Goal: Transaction & Acquisition: Purchase product/service

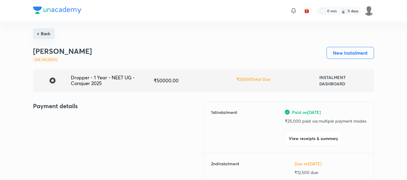
click at [49, 38] on button "Back" at bounding box center [44, 33] width 22 height 11
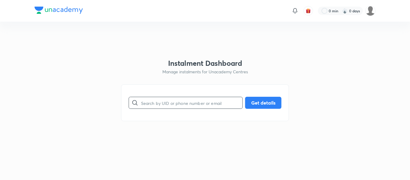
click at [167, 100] on input "text" at bounding box center [191, 102] width 101 height 15
paste input "[EMAIL_ADDRESS][DOMAIN_NAME]"
type input "[EMAIL_ADDRESS][DOMAIN_NAME]"
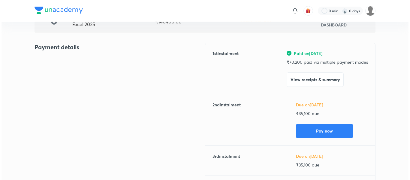
scroll to position [61, 0]
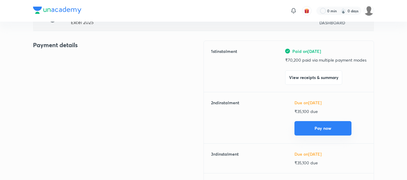
click at [322, 125] on button "Pay now" at bounding box center [322, 128] width 57 height 14
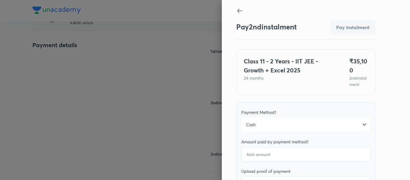
click at [293, 132] on div "Cash" at bounding box center [305, 124] width 129 height 14
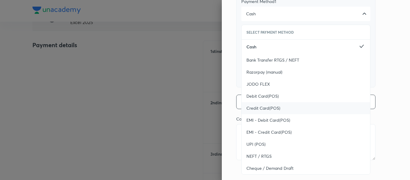
scroll to position [112, 0]
click at [259, 146] on span "UPI (POS)" at bounding box center [255, 143] width 19 height 6
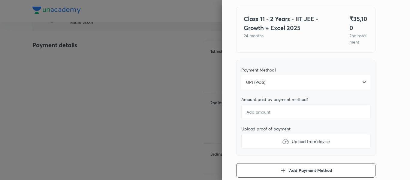
scroll to position [42, 0]
click at [260, 117] on input "number" at bounding box center [305, 112] width 129 height 14
type textarea "x"
type input "3"
type textarea "x"
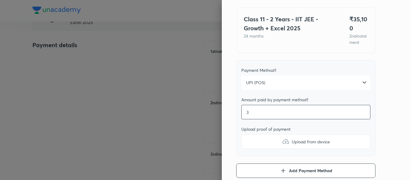
type input "35"
type textarea "x"
type input "351"
type textarea "x"
type input "3510"
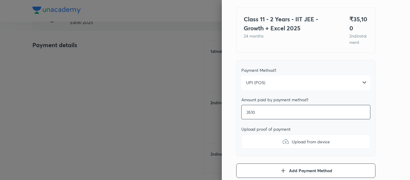
type textarea "x"
type input "35100"
type textarea "x"
type input "35100"
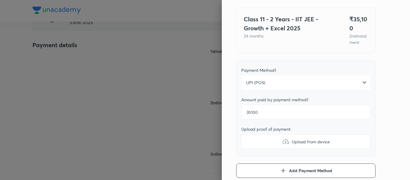
click at [257, 148] on label "Upload from device" at bounding box center [305, 141] width 129 height 14
click at [0, 0] on input "Upload from device" at bounding box center [0, 0] width 0 height 0
type textarea "x"
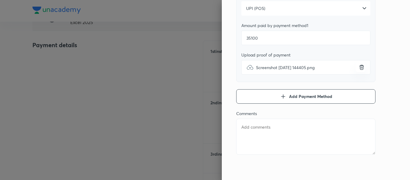
click at [289, 146] on textarea at bounding box center [305, 136] width 139 height 36
type textarea "2"
type textarea "x"
type textarea "2n"
type textarea "x"
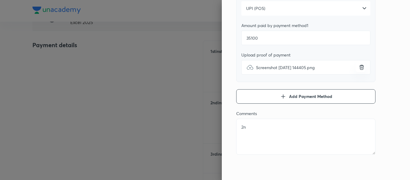
type textarea "2nd"
type textarea "x"
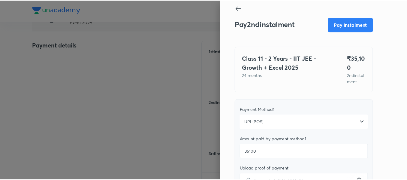
scroll to position [0, 0]
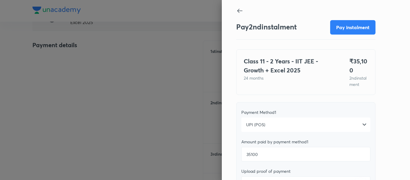
type textarea "2nd"
click at [333, 33] on div "Pay 2 nd instalment Pay instalment" at bounding box center [305, 27] width 139 height 24
click at [333, 33] on button "Pay instalment" at bounding box center [352, 26] width 45 height 14
type textarea "x"
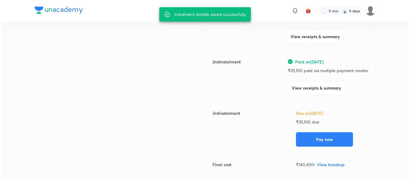
scroll to position [103, 0]
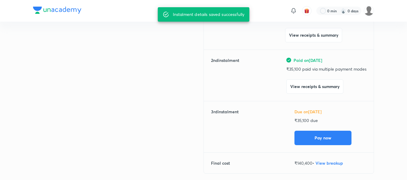
click at [321, 129] on div "Due on [DATE] ₹ 35,100 due Pay now" at bounding box center [330, 126] width 72 height 37
click at [320, 133] on button "Pay now" at bounding box center [322, 137] width 57 height 14
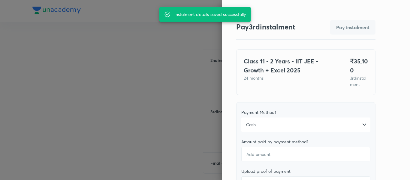
click at [310, 131] on div "Cash" at bounding box center [305, 124] width 129 height 14
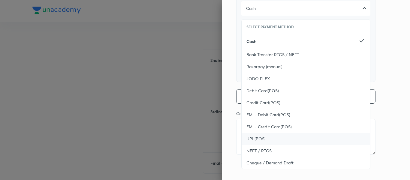
click at [283, 140] on div "UPI (POS)" at bounding box center [305, 139] width 128 height 12
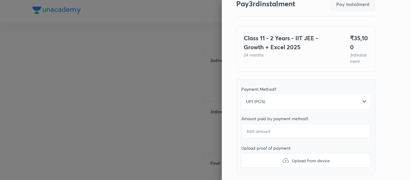
scroll to position [23, 0]
click at [272, 138] on input "number" at bounding box center [305, 131] width 129 height 14
type textarea "x"
type input "3"
type textarea "x"
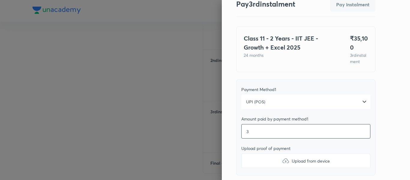
type input "35"
type textarea "x"
type input "351"
type textarea "x"
type input "3510"
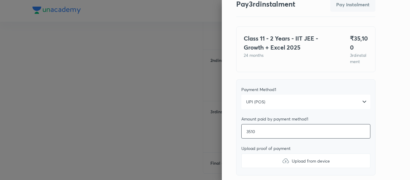
type textarea "x"
type input "35100"
type textarea "x"
type input "35100"
click at [262, 165] on label "Upload from device" at bounding box center [305, 160] width 129 height 14
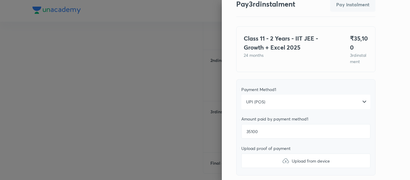
click at [0, 0] on input "Upload from device" at bounding box center [0, 0] width 0 height 0
type textarea "x"
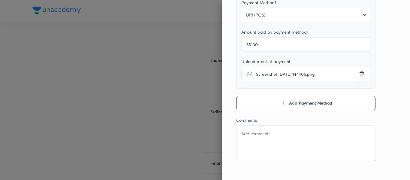
scroll to position [122, 0]
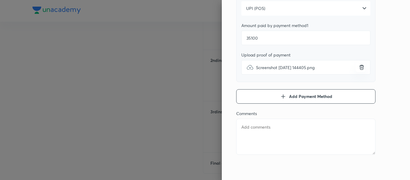
click at [293, 155] on div "Comments x" at bounding box center [305, 133] width 139 height 45
click at [275, 134] on textarea at bounding box center [305, 136] width 139 height 36
type textarea "3"
type textarea "x"
type textarea "3r"
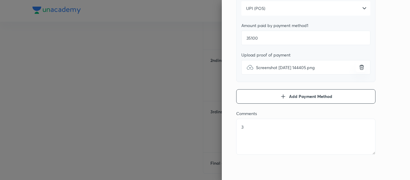
type textarea "x"
type textarea "3rd"
type textarea "x"
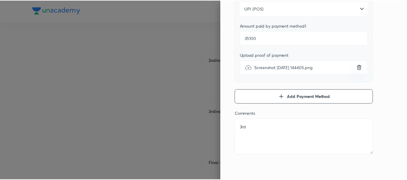
scroll to position [0, 0]
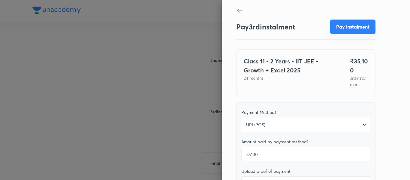
type textarea "3rd"
click at [335, 29] on button "Pay instalment" at bounding box center [352, 26] width 45 height 14
type textarea "x"
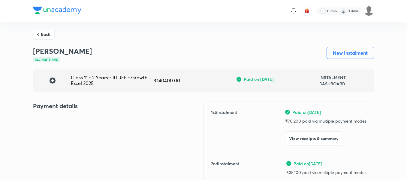
click at [47, 37] on button "Back" at bounding box center [44, 34] width 22 height 11
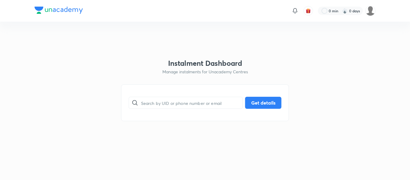
click at [47, 22] on html "0 min 0 days Instalment Dashboard Manage instalments for Unacademy Centres ​ Ge…" at bounding box center [205, 11] width 410 height 22
click at [157, 103] on input "text" at bounding box center [191, 102] width 101 height 15
paste input "9096130030"
type input "9096130030"
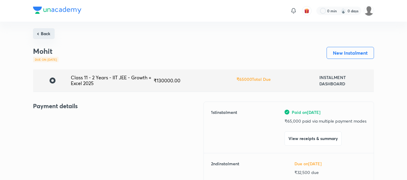
click at [47, 38] on button "Back" at bounding box center [44, 33] width 22 height 11
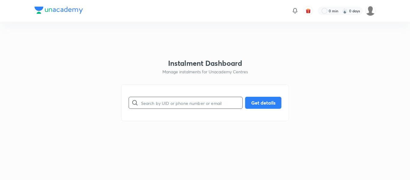
click at [152, 102] on input "text" at bounding box center [191, 102] width 101 height 15
paste input "[EMAIL_ADDRESS][DOMAIN_NAME]"
type input "[EMAIL_ADDRESS][DOMAIN_NAME]"
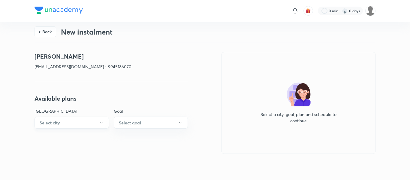
click at [95, 124] on button "Select city" at bounding box center [71, 122] width 74 height 12
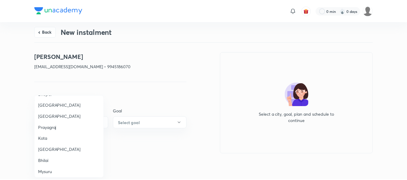
scroll to position [161, 0]
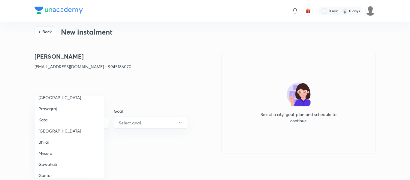
click at [55, 154] on span "Mysuru" at bounding box center [69, 153] width 62 height 6
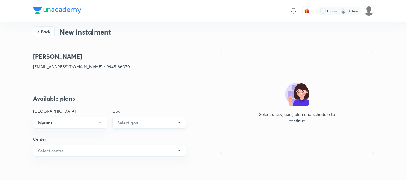
click at [137, 124] on h6 "Select goal" at bounding box center [128, 122] width 22 height 6
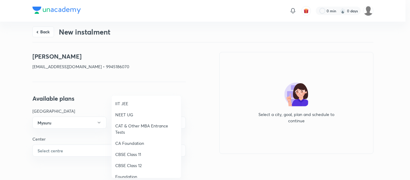
click at [128, 174] on span "Foundation" at bounding box center [146, 176] width 62 height 6
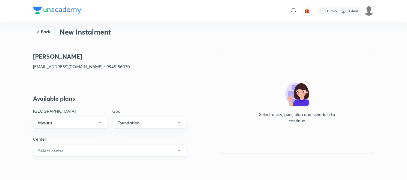
click at [70, 150] on button "Select centre" at bounding box center [109, 150] width 153 height 12
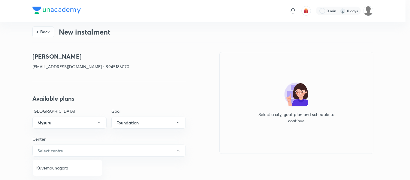
click at [61, 163] on li "Kuvempunagara" at bounding box center [67, 167] width 69 height 11
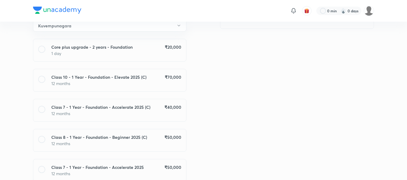
click at [167, 113] on p "12 months" at bounding box center [116, 113] width 130 height 6
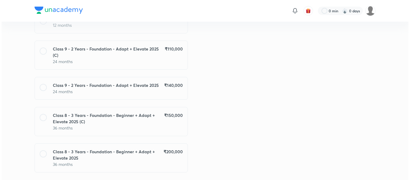
scroll to position [431, 0]
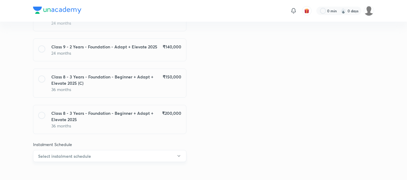
click at [124, 152] on button "Select instalment schedule" at bounding box center [109, 156] width 153 height 12
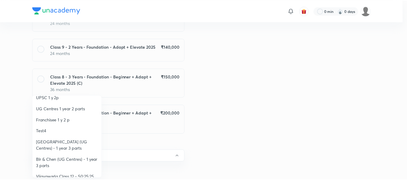
scroll to position [59, 0]
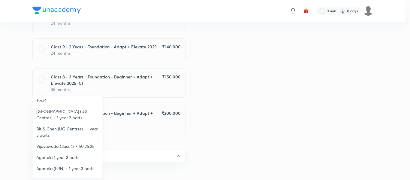
click at [71, 143] on span "Vijayawada Class 12 - 50:25:25" at bounding box center [67, 146] width 62 height 6
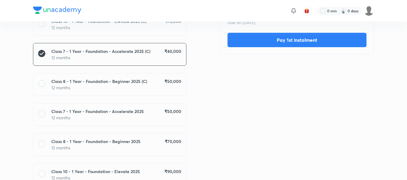
scroll to position [0, 0]
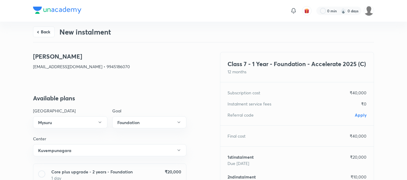
click at [366, 115] on div "Referral code Apply" at bounding box center [296, 115] width 153 height 6
click at [362, 116] on span "Apply" at bounding box center [360, 115] width 12 height 6
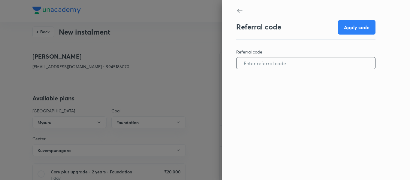
click at [279, 62] on input "text" at bounding box center [305, 62] width 139 height 15
paste input "MYSU096550V0F4"
type input "MYSU096550V0F4"
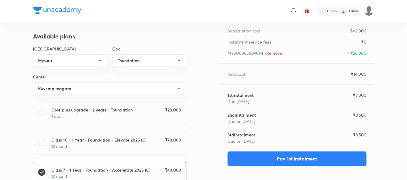
scroll to position [76, 0]
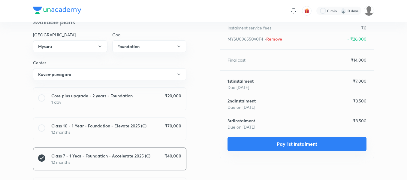
click at [268, 139] on button "Pay 1st instalment" at bounding box center [296, 143] width 139 height 14
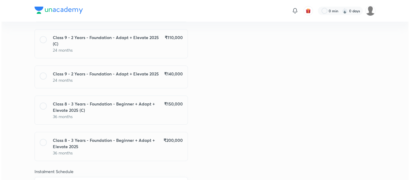
scroll to position [431, 0]
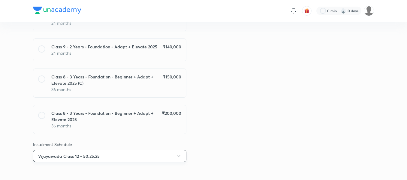
click at [172, 154] on button "Vijayawada Class 12 - 50:25:25" at bounding box center [109, 156] width 153 height 12
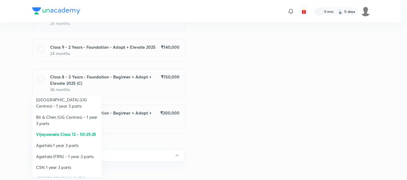
scroll to position [70, 0]
click at [73, 134] on span "Vijayawada Class 12 - 50:25:25" at bounding box center [67, 134] width 62 height 6
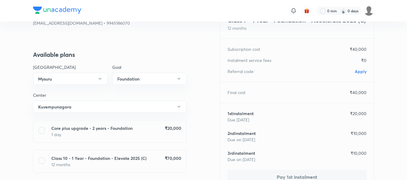
scroll to position [0, 0]
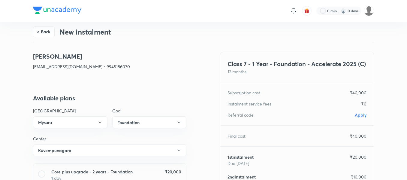
click at [363, 115] on span "Apply" at bounding box center [360, 115] width 12 height 6
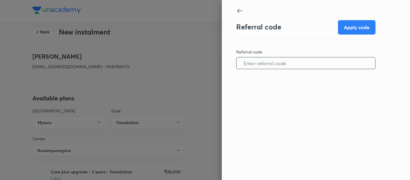
click at [298, 69] on input "text" at bounding box center [305, 62] width 139 height 15
paste input "MYSU096550V0F4"
type input "MYSU096550V0F4"
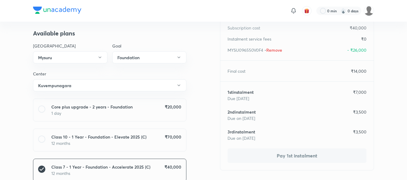
scroll to position [67, 0]
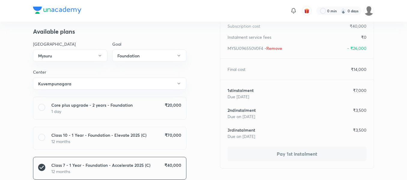
click at [303, 153] on button "Pay 1st instalment" at bounding box center [296, 153] width 139 height 14
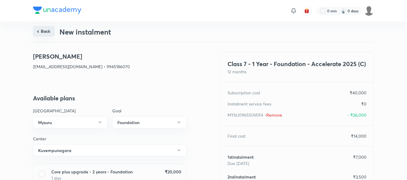
click at [46, 31] on button "Back" at bounding box center [44, 31] width 22 height 11
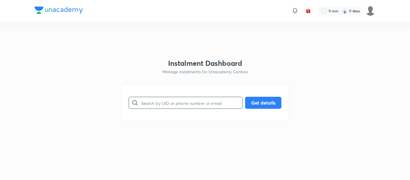
click at [165, 104] on input "text" at bounding box center [191, 102] width 101 height 15
paste input "[EMAIL_ADDRESS][DOMAIN_NAME]"
type input "[EMAIL_ADDRESS][DOMAIN_NAME]"
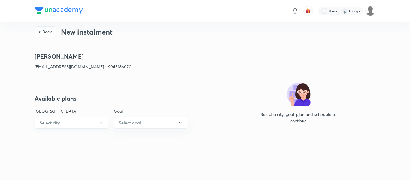
click at [99, 123] on icon "button" at bounding box center [101, 122] width 5 height 5
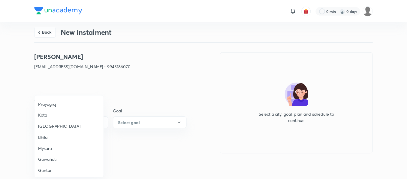
scroll to position [166, 0]
click at [49, 149] on span "Mysuru" at bounding box center [69, 148] width 62 height 6
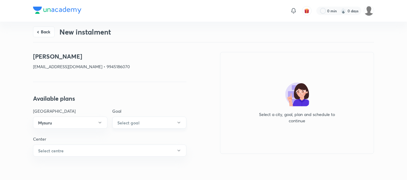
click at [129, 123] on h6 "Select goal" at bounding box center [128, 122] width 22 height 6
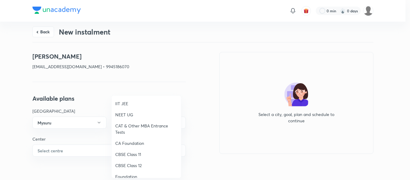
click at [127, 172] on li "Foundation" at bounding box center [146, 176] width 69 height 11
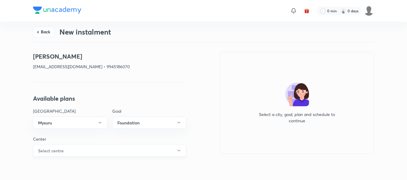
click at [93, 153] on button "Select centre" at bounding box center [109, 150] width 153 height 12
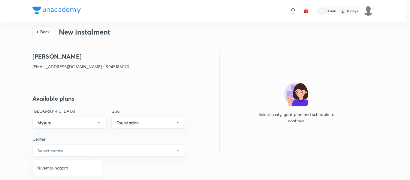
click at [63, 166] on span "Kuvempunagara" at bounding box center [67, 167] width 62 height 6
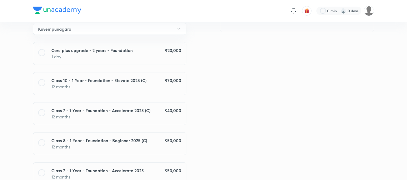
click at [174, 120] on div "Class 7 - 1 Year - Foundation - Accelerate 2025 (C) ₹ 40,000 12 months" at bounding box center [109, 113] width 153 height 23
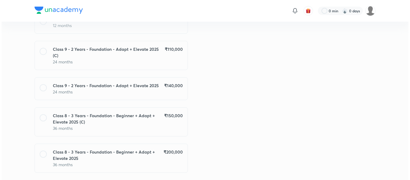
scroll to position [431, 0]
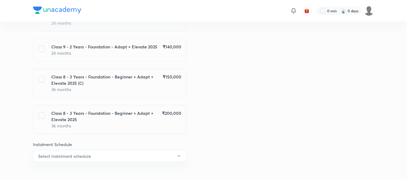
click at [96, 152] on button "Select instalment schedule" at bounding box center [109, 156] width 153 height 12
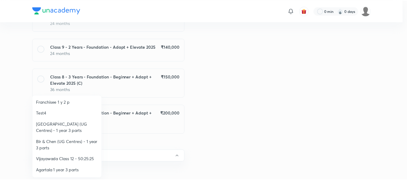
scroll to position [51, 0]
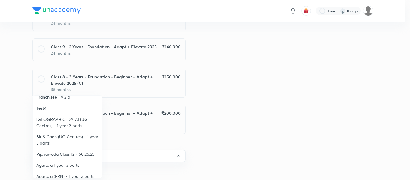
click at [69, 158] on li "Vijayawada Class 12 - 50:25:25" at bounding box center [67, 153] width 69 height 11
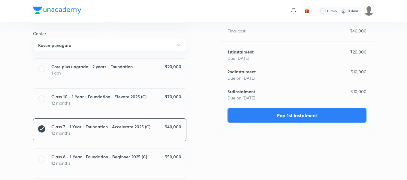
scroll to position [0, 0]
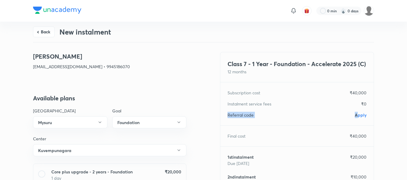
drag, startPoint x: 360, startPoint y: 118, endPoint x: 357, endPoint y: 115, distance: 4.2
click at [357, 115] on div "Class 7 - 1 Year - Foundation - Accelerate 2025 (C) 12 months Subscription cost…" at bounding box center [297, 143] width 154 height 183
click at [357, 115] on span "Apply" at bounding box center [360, 115] width 12 height 6
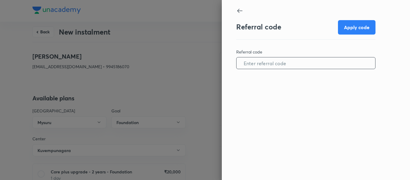
click at [293, 65] on input "text" at bounding box center [305, 62] width 139 height 15
paste input "MYSU096550V0F4"
type input "MYSU096550V0F4"
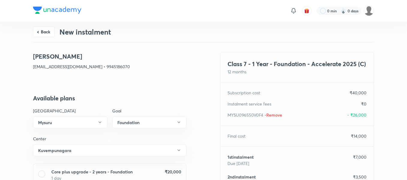
scroll to position [55, 0]
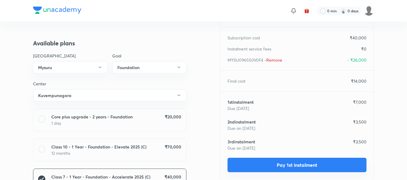
click at [274, 163] on button "Pay 1st instalment" at bounding box center [296, 164] width 139 height 14
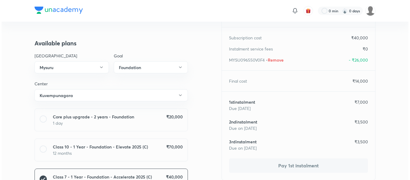
scroll to position [0, 0]
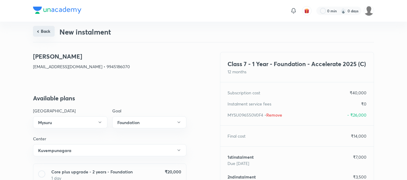
click at [45, 32] on button "Back" at bounding box center [44, 31] width 22 height 11
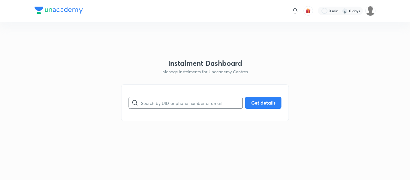
click at [192, 101] on input "text" at bounding box center [191, 102] width 101 height 15
paste input "[EMAIL_ADDRESS][DOMAIN_NAME]"
type input "[EMAIL_ADDRESS][DOMAIN_NAME]"
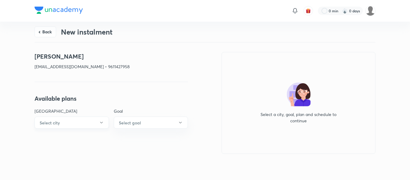
click at [91, 123] on button "Select city" at bounding box center [71, 122] width 74 height 12
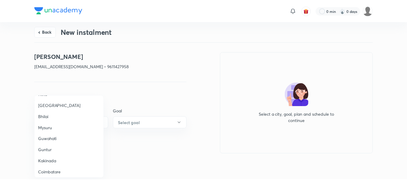
scroll to position [187, 0]
click at [47, 127] on span "Mysuru" at bounding box center [69, 127] width 62 height 6
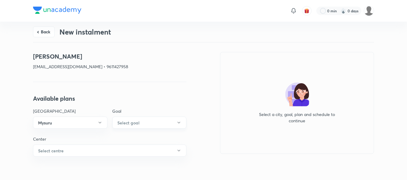
click at [141, 119] on button "Select goal" at bounding box center [149, 122] width 74 height 12
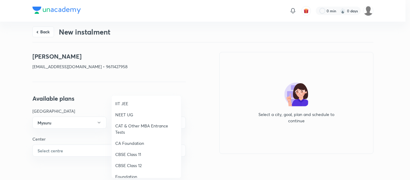
click at [126, 175] on span "Foundation" at bounding box center [146, 176] width 62 height 6
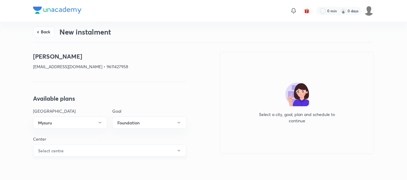
click at [72, 150] on button "Select centre" at bounding box center [109, 150] width 153 height 12
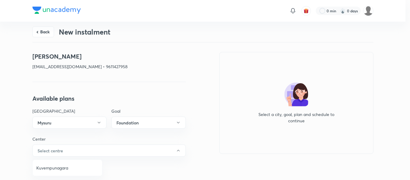
click at [65, 166] on span "Kuvempunagara" at bounding box center [67, 167] width 62 height 6
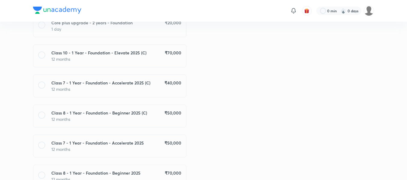
scroll to position [150, 0]
click at [164, 88] on p "12 months" at bounding box center [116, 88] width 130 height 6
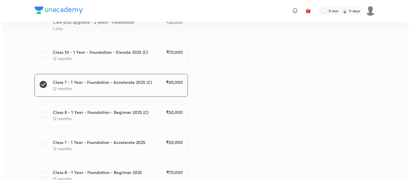
scroll to position [431, 0]
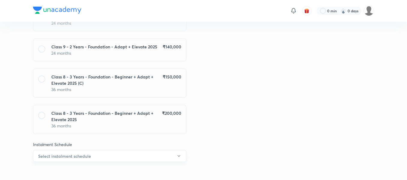
click at [136, 150] on button "Select instalment schedule" at bounding box center [109, 156] width 153 height 12
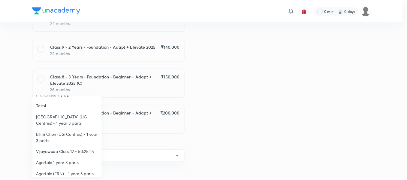
scroll to position [53, 0]
click at [67, 151] on span "Vijayawada Class 12 - 50:25:25" at bounding box center [67, 151] width 62 height 6
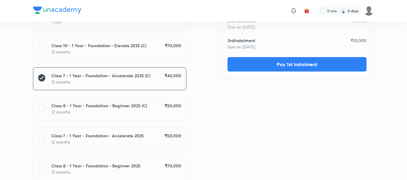
scroll to position [0, 0]
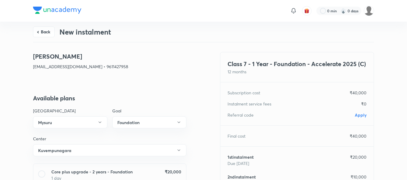
click at [361, 115] on span "Apply" at bounding box center [360, 115] width 12 height 6
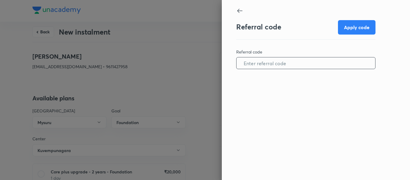
click at [293, 62] on input "text" at bounding box center [305, 62] width 139 height 15
paste input "MYSU0960TSSYUT"
type input "MYSU0960TSSYUT"
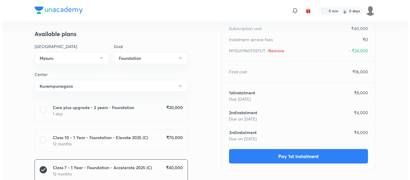
scroll to position [87, 0]
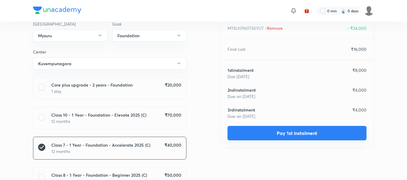
click at [285, 130] on button "Pay 1st instalment" at bounding box center [296, 133] width 139 height 14
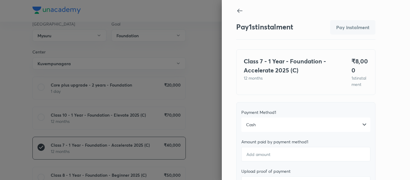
click at [291, 125] on div "Cash" at bounding box center [305, 124] width 129 height 14
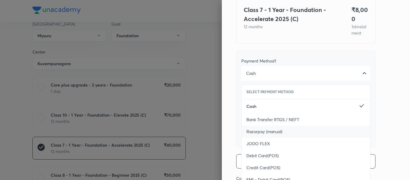
scroll to position [52, 0]
click at [254, 170] on span "Credit Card(POS)" at bounding box center [263, 167] width 34 height 6
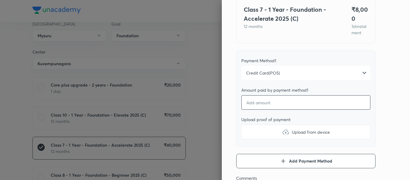
click at [256, 109] on input "number" at bounding box center [305, 102] width 129 height 14
type textarea "x"
type input "8"
type textarea "x"
type input "80"
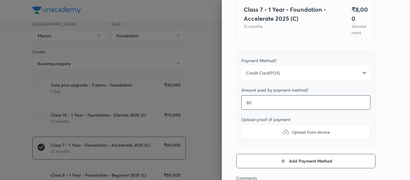
type textarea "x"
type input "800"
type textarea "x"
type input "8000"
type textarea "x"
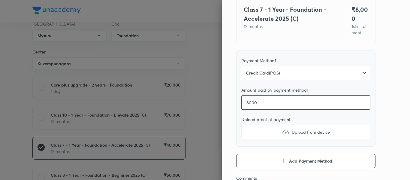
type input "8000"
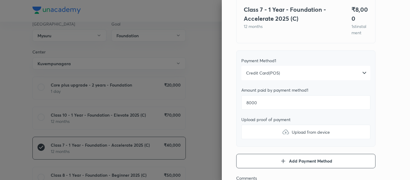
click at [250, 135] on label "Upload from device" at bounding box center [305, 131] width 129 height 14
click at [0, 0] on input "Upload from device" at bounding box center [0, 0] width 0 height 0
type textarea "x"
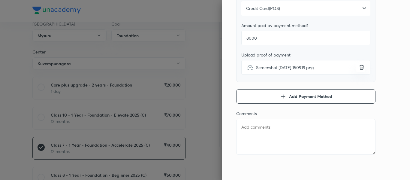
click at [260, 152] on textarea at bounding box center [305, 136] width 139 height 36
type textarea "1"
type textarea "x"
type textarea "1st"
type textarea "x"
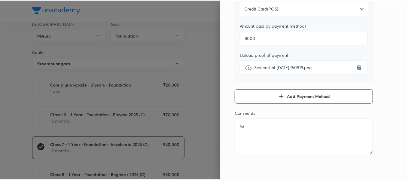
scroll to position [0, 0]
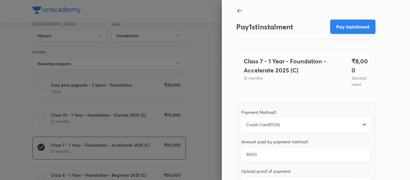
type textarea "1st"
click at [350, 26] on button "Pay instalment" at bounding box center [352, 26] width 45 height 14
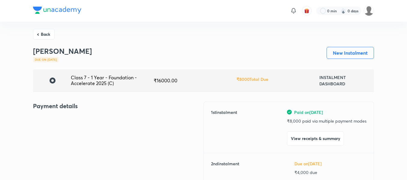
click at [49, 37] on button "Back" at bounding box center [44, 33] width 22 height 11
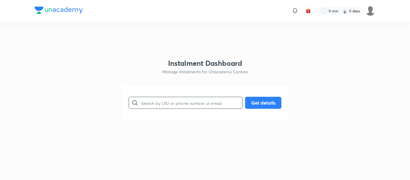
click at [190, 107] on input "text" at bounding box center [191, 102] width 101 height 15
paste input "[EMAIL_ADDRESS][DOMAIN_NAME]"
type input "[EMAIL_ADDRESS][DOMAIN_NAME]"
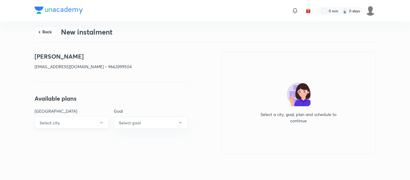
click at [89, 123] on button "Select city" at bounding box center [71, 122] width 74 height 12
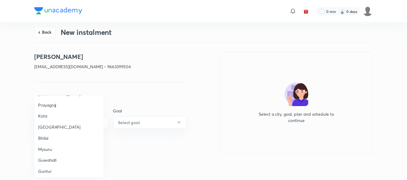
scroll to position [165, 0]
click at [49, 146] on span "Mysuru" at bounding box center [69, 149] width 62 height 6
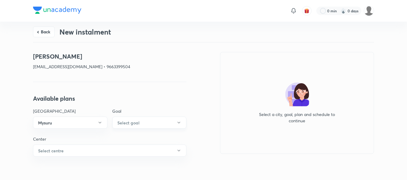
click at [155, 118] on button "Select goal" at bounding box center [149, 122] width 74 height 12
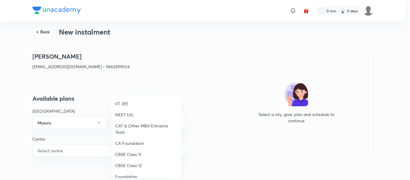
click at [125, 175] on span "Foundation" at bounding box center [146, 176] width 62 height 6
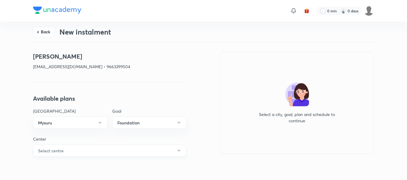
click at [90, 152] on button "Select centre" at bounding box center [109, 150] width 153 height 12
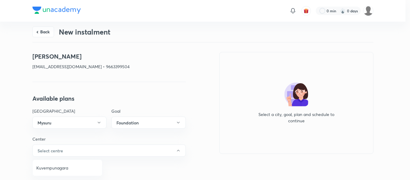
click at [64, 165] on span "Kuvempunagara" at bounding box center [67, 167] width 62 height 6
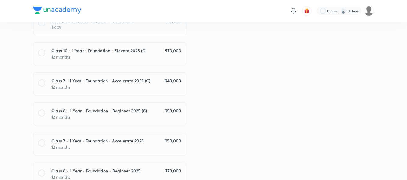
scroll to position [151, 0]
click at [174, 89] on p "12 months" at bounding box center [116, 86] width 130 height 6
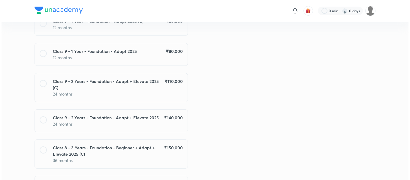
scroll to position [431, 0]
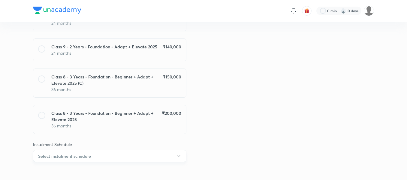
click at [129, 150] on button "Select instalment schedule" at bounding box center [109, 156] width 153 height 12
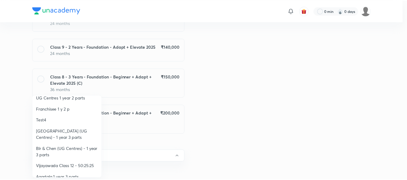
scroll to position [52, 0]
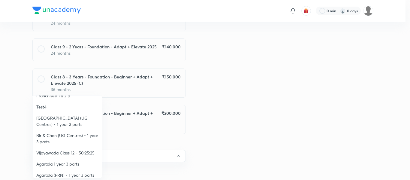
click at [73, 154] on span "Vijayawada Class 12 - 50:25:25" at bounding box center [67, 152] width 62 height 6
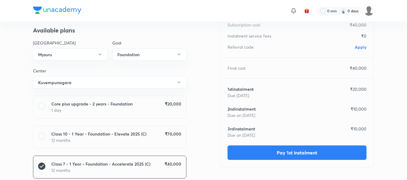
scroll to position [0, 0]
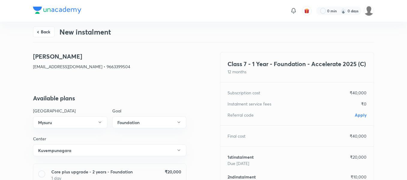
click at [359, 112] on span "Apply" at bounding box center [360, 115] width 12 height 6
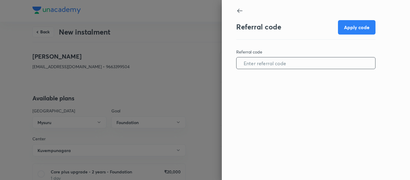
click at [278, 64] on input "text" at bounding box center [305, 62] width 139 height 15
paste input "MYSU0865DS97SV"
type input "MYSU0865DS97SV"
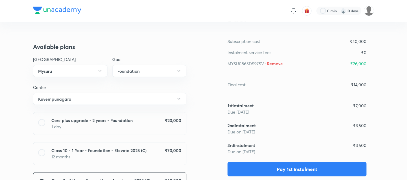
scroll to position [52, 0]
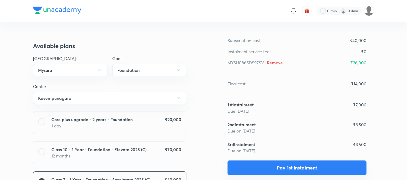
click at [266, 165] on button "Pay 1st instalment" at bounding box center [296, 167] width 139 height 14
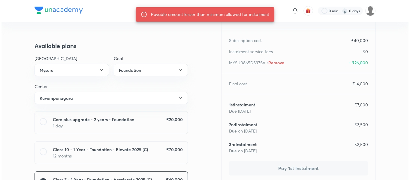
scroll to position [0, 0]
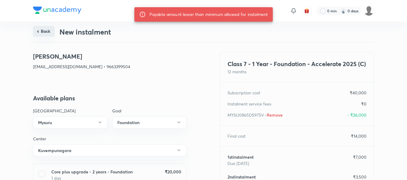
click at [50, 33] on button "Back" at bounding box center [44, 31] width 22 height 11
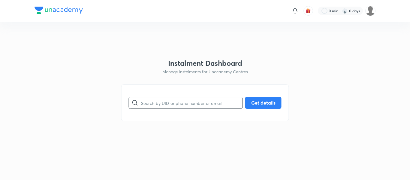
click at [156, 102] on input "text" at bounding box center [191, 102] width 101 height 15
paste input "[EMAIL_ADDRESS][DOMAIN_NAME]"
type input "[EMAIL_ADDRESS][DOMAIN_NAME]"
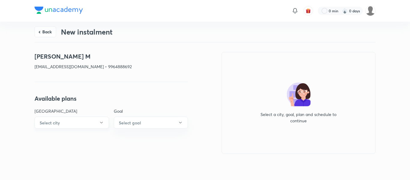
click at [104, 119] on button "Select city" at bounding box center [71, 122] width 74 height 12
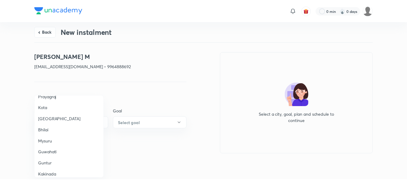
scroll to position [174, 0]
click at [46, 141] on span "Mysuru" at bounding box center [69, 140] width 62 height 6
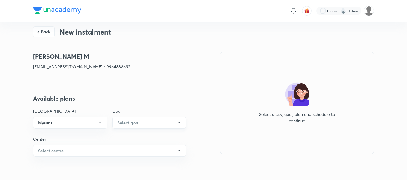
click at [134, 124] on h6 "Select goal" at bounding box center [128, 122] width 22 height 6
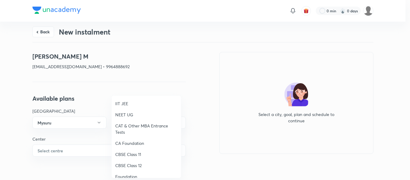
click at [124, 174] on span "Foundation" at bounding box center [146, 176] width 62 height 6
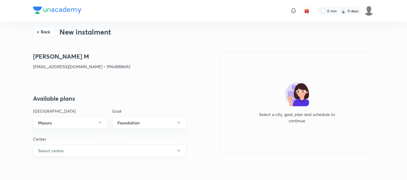
click at [82, 151] on button "Select centre" at bounding box center [109, 150] width 153 height 12
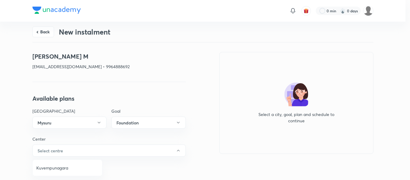
click at [59, 168] on span "Kuvempunagara" at bounding box center [67, 167] width 62 height 6
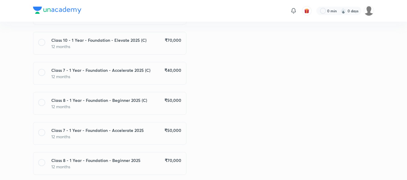
click at [165, 74] on p "12 months" at bounding box center [116, 76] width 130 height 6
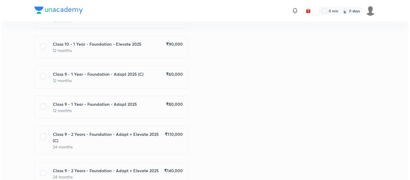
scroll to position [431, 0]
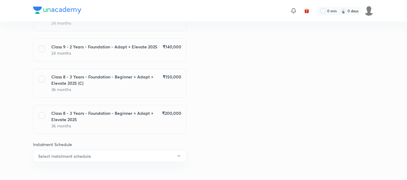
click at [101, 153] on button "Select instalment schedule" at bounding box center [109, 156] width 153 height 12
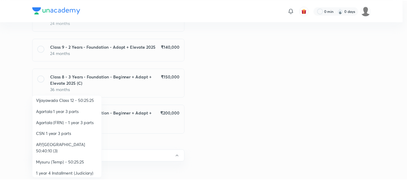
scroll to position [113, 0]
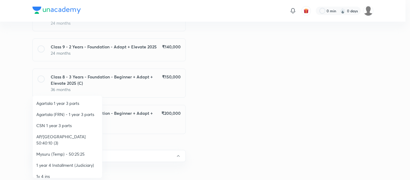
click at [66, 151] on span "Mysuru (Temp) - 50:25:25" at bounding box center [67, 154] width 62 height 6
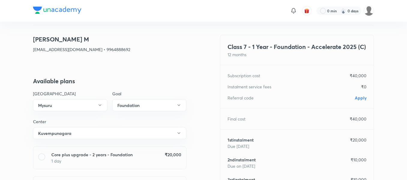
scroll to position [0, 0]
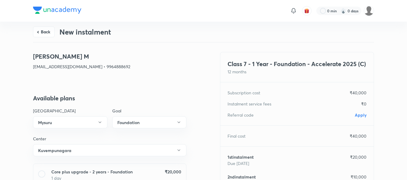
click at [359, 114] on span "Apply" at bounding box center [360, 115] width 12 height 6
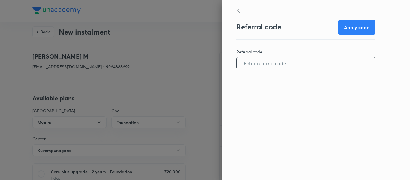
click at [268, 64] on input "text" at bounding box center [305, 62] width 139 height 15
paste input "MYSU0970KXNHZ1"
type input "MYSU0970KXNHZ1"
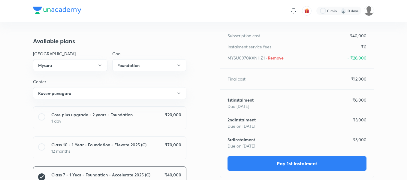
scroll to position [57, 0]
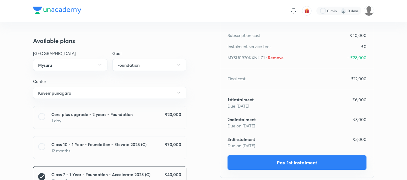
click at [276, 160] on button "Pay 1st instalment" at bounding box center [296, 162] width 139 height 14
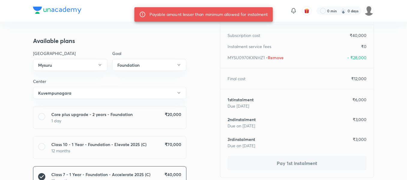
scroll to position [0, 0]
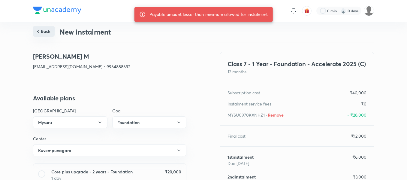
click at [44, 29] on button "Back" at bounding box center [44, 31] width 22 height 11
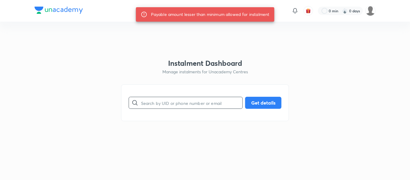
click at [154, 105] on input "text" at bounding box center [191, 102] width 101 height 15
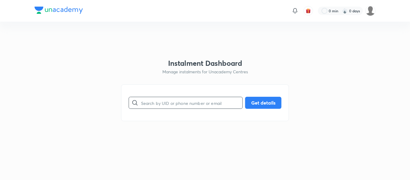
paste input "[EMAIL_ADDRESS][DOMAIN_NAME]"
type input "[EMAIL_ADDRESS][DOMAIN_NAME]"
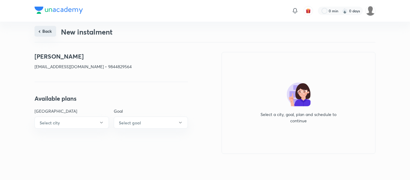
click at [54, 36] on button "Back" at bounding box center [45, 31] width 22 height 11
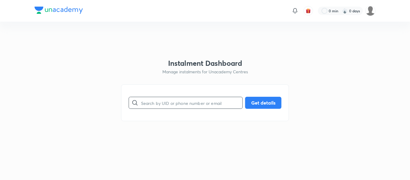
click at [155, 107] on input "text" at bounding box center [191, 102] width 101 height 15
paste input "[EMAIL_ADDRESS][DOMAIN_NAME]"
type input "[EMAIL_ADDRESS][DOMAIN_NAME]"
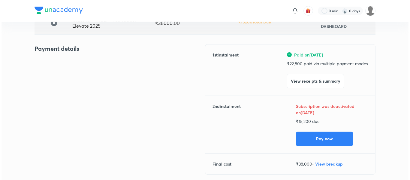
scroll to position [58, 0]
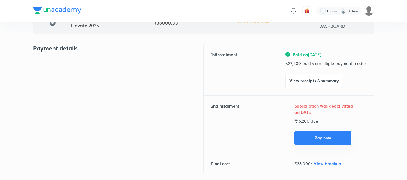
click at [300, 134] on button "Pay now" at bounding box center [322, 137] width 57 height 14
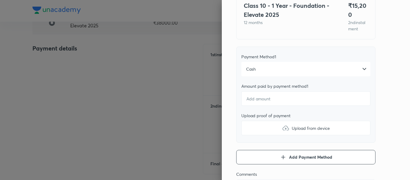
click at [247, 73] on div "Cash" at bounding box center [305, 69] width 129 height 14
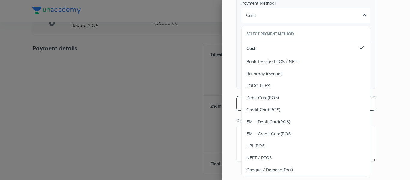
scroll to position [116, 0]
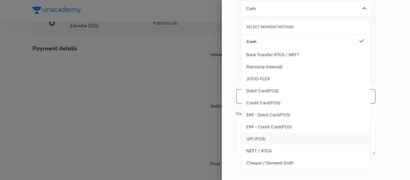
click at [250, 135] on div "UPI (POS)" at bounding box center [305, 139] width 128 height 12
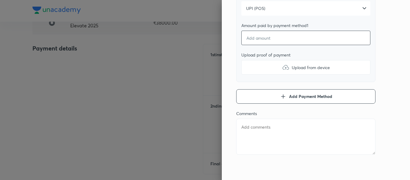
click at [250, 40] on input "number" at bounding box center [305, 38] width 129 height 14
type textarea "x"
type input "1"
type textarea "x"
type input "15"
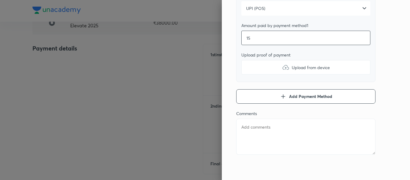
type textarea "x"
type input "152"
type textarea "x"
type input "1529"
type textarea "x"
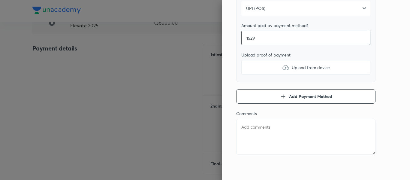
type input "152"
type textarea "x"
type input "1520"
type textarea "x"
type input "15200"
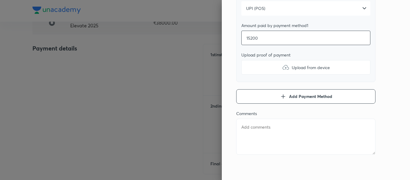
type textarea "x"
type input "15200"
click at [257, 73] on label "Upload from device" at bounding box center [305, 67] width 129 height 14
click at [0, 0] on input "Upload from device" at bounding box center [0, 0] width 0 height 0
type textarea "x"
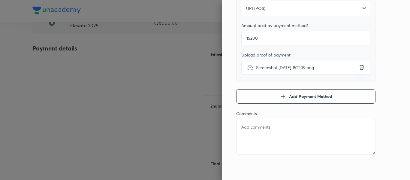
click at [273, 139] on textarea at bounding box center [305, 136] width 139 height 36
type textarea "2"
type textarea "x"
type textarea "2n"
type textarea "x"
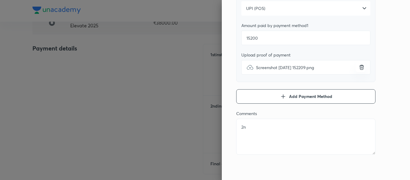
type textarea "2nd"
type textarea "x"
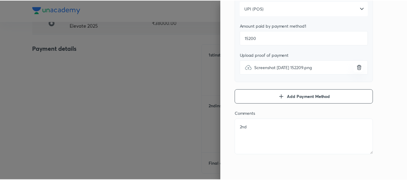
scroll to position [0, 0]
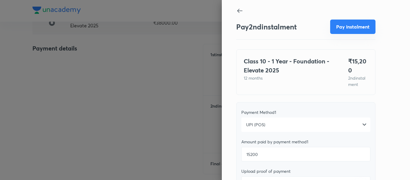
type textarea "2nd"
click at [342, 26] on button "Pay instalment" at bounding box center [352, 26] width 45 height 14
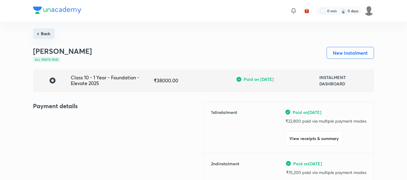
click at [46, 33] on button "Back" at bounding box center [44, 33] width 22 height 11
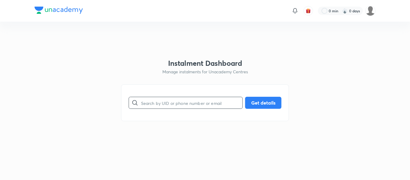
click at [176, 101] on input "text" at bounding box center [191, 102] width 101 height 15
paste input "[EMAIL_ADDRESS][DOMAIN_NAME]"
type input "[EMAIL_ADDRESS][DOMAIN_NAME]"
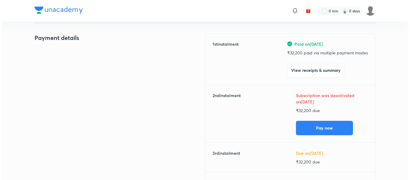
scroll to position [71, 0]
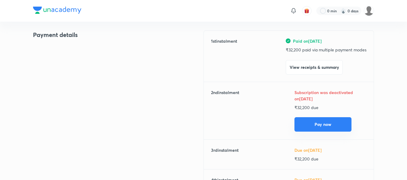
click at [304, 125] on button "Pay now" at bounding box center [322, 124] width 57 height 14
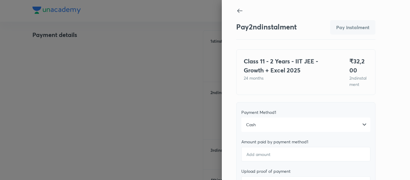
click at [268, 129] on div "Cash" at bounding box center [305, 124] width 129 height 14
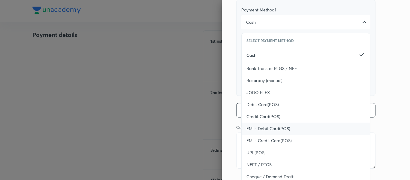
scroll to position [105, 0]
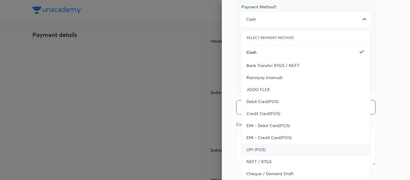
click at [255, 152] on span "UPI (POS)" at bounding box center [255, 149] width 19 height 6
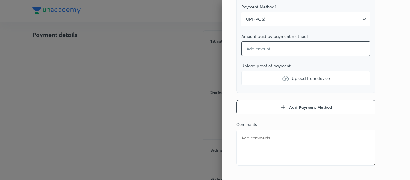
click at [262, 56] on input "number" at bounding box center [305, 48] width 129 height 14
type textarea "x"
type input "3"
type textarea "x"
type input "32"
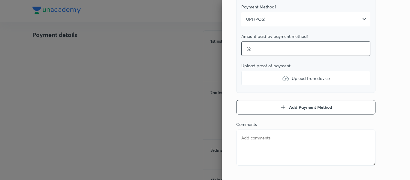
type textarea "x"
type input "325"
type textarea "x"
type input "3250"
type textarea "x"
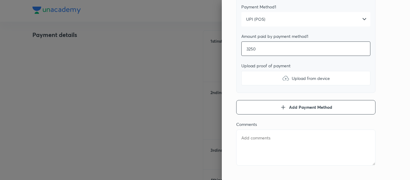
type input "32500"
type textarea "x"
type input "32500"
click at [271, 81] on label "Upload from device" at bounding box center [305, 78] width 129 height 14
click at [0, 0] on input "Upload from device" at bounding box center [0, 0] width 0 height 0
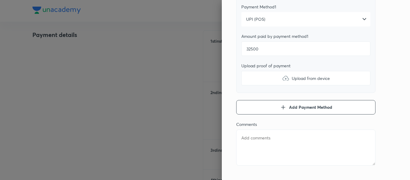
type textarea "x"
click at [265, 151] on textarea at bounding box center [305, 147] width 139 height 36
type textarea "2"
type textarea "x"
type textarea "2n"
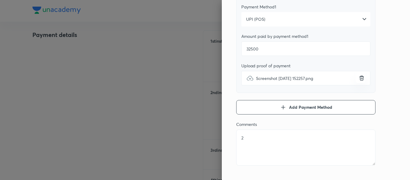
type textarea "x"
type textarea "2nd"
type textarea "x"
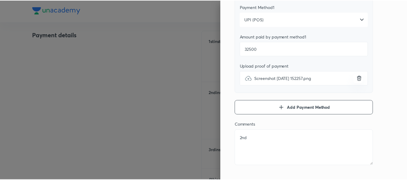
scroll to position [0, 0]
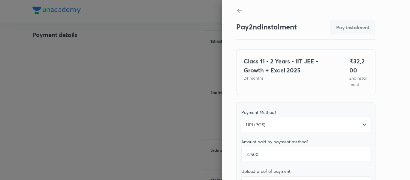
type textarea "2nd"
click at [249, 160] on input "32500" at bounding box center [305, 154] width 129 height 14
type textarea "x"
type input "3200"
type textarea "x"
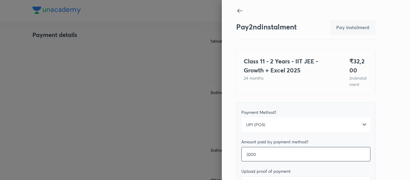
type input "32200"
type textarea "x"
type input "32200"
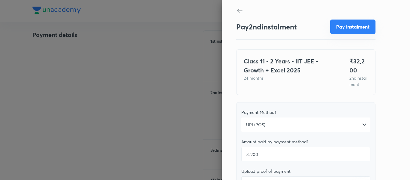
click at [345, 27] on button "Pay instalment" at bounding box center [352, 26] width 45 height 14
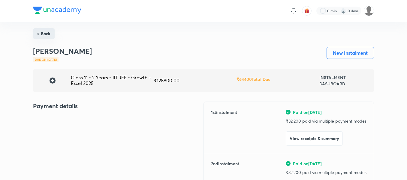
click at [45, 33] on button "Back" at bounding box center [44, 33] width 22 height 11
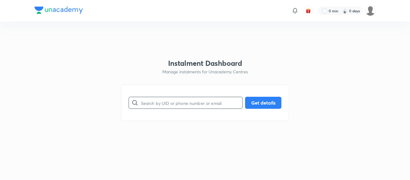
click at [173, 104] on input "text" at bounding box center [191, 102] width 101 height 15
paste input "Done"
type input "D"
paste input "[EMAIL_ADDRESS][DOMAIN_NAME]"
type input "[EMAIL_ADDRESS][DOMAIN_NAME]"
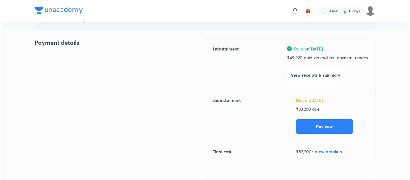
scroll to position [64, 0]
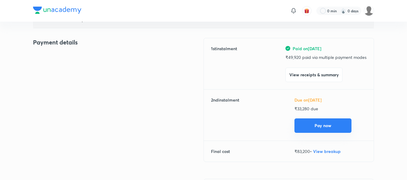
click at [296, 129] on button "Pay now" at bounding box center [322, 125] width 57 height 14
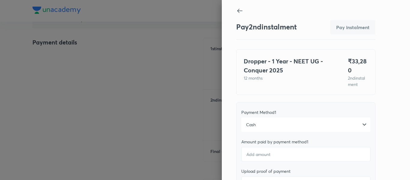
drag, startPoint x: 287, startPoint y: 121, endPoint x: 276, endPoint y: 127, distance: 12.2
click at [276, 127] on div "Cash" at bounding box center [305, 124] width 129 height 14
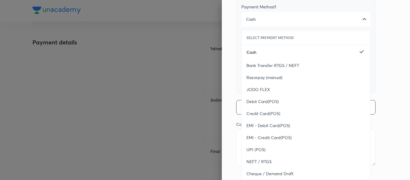
scroll to position [111, 0]
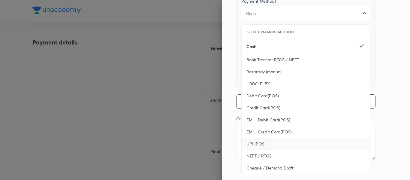
click at [262, 141] on div "UPI (POS)" at bounding box center [305, 144] width 128 height 12
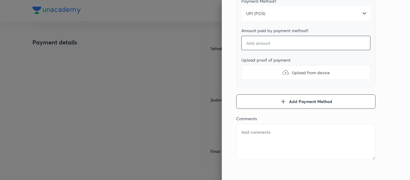
click at [266, 48] on input "number" at bounding box center [305, 43] width 129 height 14
type textarea "x"
type input "2"
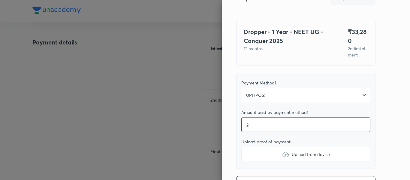
scroll to position [29, 0]
type textarea "x"
type input "2"
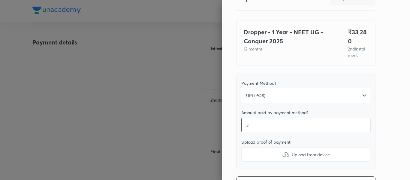
type textarea "x"
type input "3"
type textarea "x"
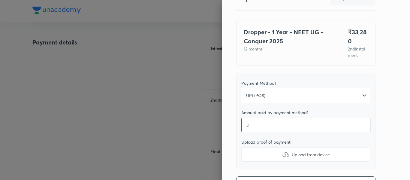
type input "33"
type textarea "x"
type input "332"
type textarea "x"
type input "3328"
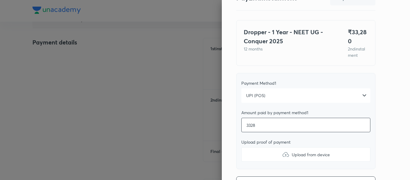
type textarea "x"
type input "33280"
type textarea "x"
type input "33280"
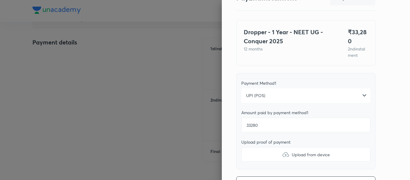
click at [282, 153] on img at bounding box center [285, 154] width 7 height 7
click at [0, 0] on input "Upload from device" at bounding box center [0, 0] width 0 height 0
type textarea "x"
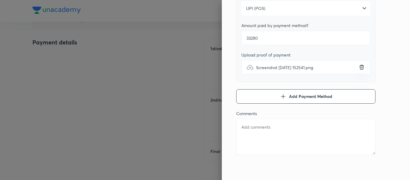
click at [241, 139] on textarea at bounding box center [305, 136] width 139 height 36
type textarea "2"
type textarea "x"
type textarea "2n"
type textarea "x"
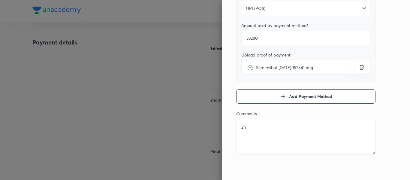
type textarea "2nd"
type textarea "x"
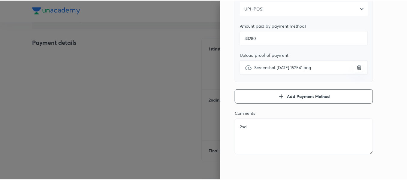
scroll to position [0, 0]
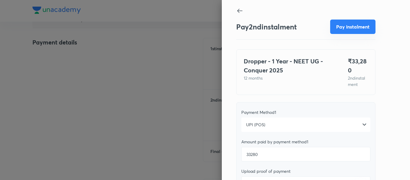
type textarea "2nd"
click at [361, 29] on button "Pay instalment" at bounding box center [352, 26] width 45 height 14
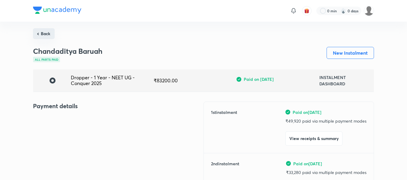
click at [49, 32] on button "Back" at bounding box center [44, 33] width 22 height 11
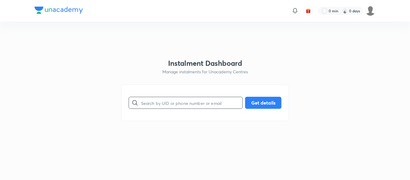
click at [159, 98] on input "text" at bounding box center [191, 102] width 101 height 15
paste input "[EMAIL_ADDRESS][DOMAIN_NAME]"
type input "[EMAIL_ADDRESS][DOMAIN_NAME]"
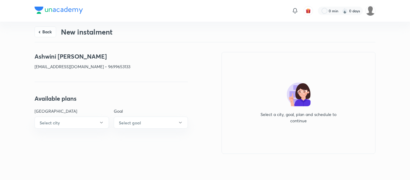
drag, startPoint x: 178, startPoint y: 113, endPoint x: 127, endPoint y: 103, distance: 51.9
click at [127, 103] on div "Available plans Center city Select city Goal Select goal" at bounding box center [110, 111] width 153 height 34
click at [97, 120] on button "Select city" at bounding box center [71, 122] width 74 height 12
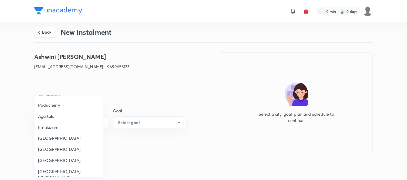
scroll to position [306, 0]
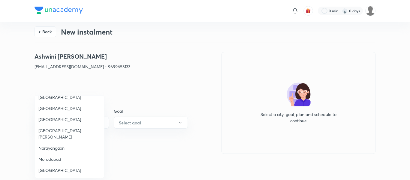
click at [72, 130] on span "[GEOGRAPHIC_DATA][PERSON_NAME]" at bounding box center [69, 133] width 62 height 13
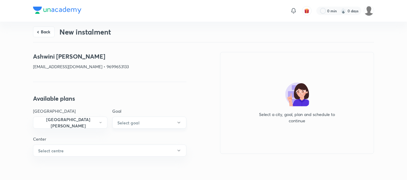
click at [129, 119] on h6 "Select goal" at bounding box center [128, 122] width 22 height 6
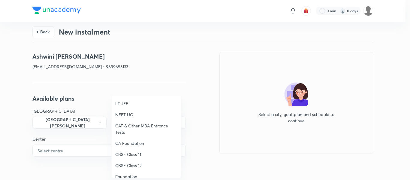
click at [123, 104] on span "IIT JEE" at bounding box center [146, 103] width 62 height 6
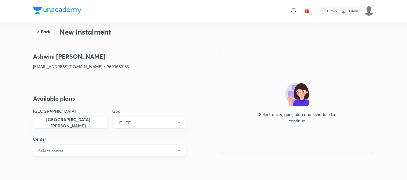
click at [88, 149] on button "Select centre" at bounding box center [109, 150] width 153 height 12
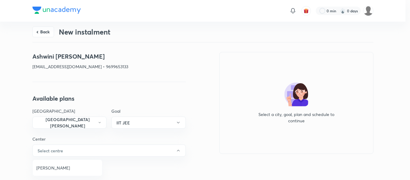
click at [63, 164] on li "[PERSON_NAME]" at bounding box center [67, 167] width 69 height 11
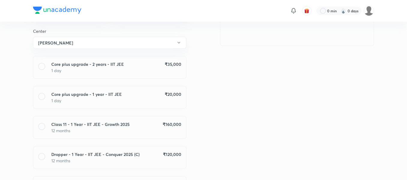
scroll to position [108, 0]
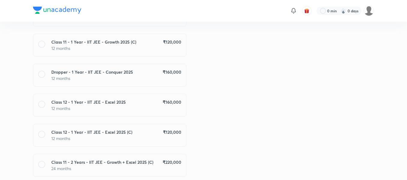
click at [179, 79] on p "12 months" at bounding box center [116, 78] width 130 height 6
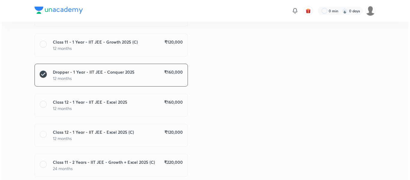
scroll to position [328, 0]
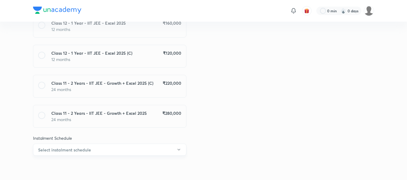
click at [139, 155] on button "Select instalment schedule" at bounding box center [109, 149] width 153 height 12
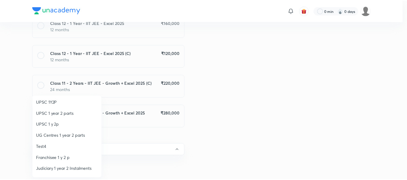
scroll to position [35, 0]
click at [74, 156] on span "Franchisee 1 y 2 p" at bounding box center [67, 157] width 62 height 6
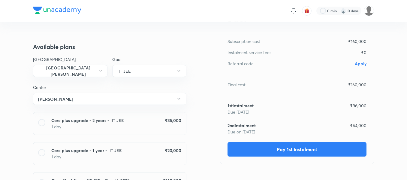
scroll to position [0, 0]
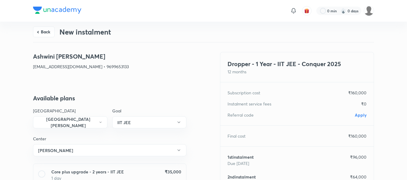
click at [357, 113] on span "Apply" at bounding box center [360, 115] width 12 height 6
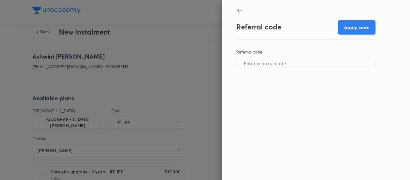
click at [288, 71] on div "Referral code Apply code Referral code ​" at bounding box center [305, 54] width 139 height 78
click at [281, 66] on input "text" at bounding box center [305, 62] width 139 height 15
paste input "CHHA0962UYIQZX"
type input "CHHA0962UYIQZX"
click at [349, 22] on button "Apply code" at bounding box center [356, 26] width 37 height 14
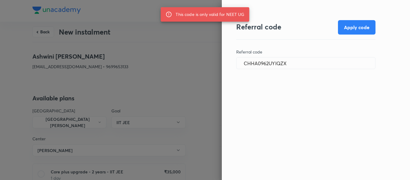
click at [166, 69] on div at bounding box center [205, 90] width 410 height 180
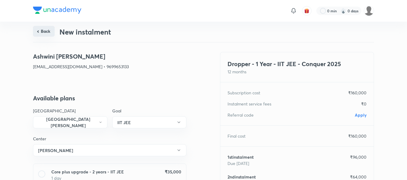
click at [51, 32] on button "Back" at bounding box center [44, 31] width 22 height 11
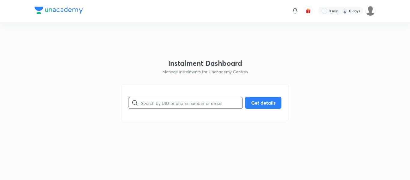
click at [169, 107] on input "text" at bounding box center [191, 102] width 101 height 15
paste input "[EMAIL_ADDRESS][DOMAIN_NAME]"
type input "[EMAIL_ADDRESS][DOMAIN_NAME]"
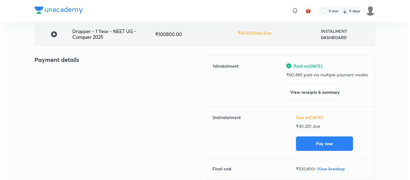
scroll to position [58, 0]
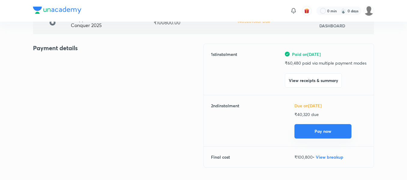
click at [304, 129] on button "Pay now" at bounding box center [322, 131] width 57 height 14
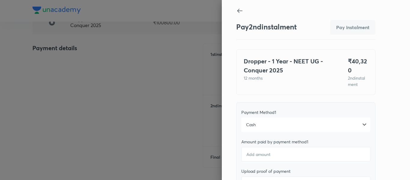
click at [287, 121] on div "Cash" at bounding box center [305, 124] width 129 height 14
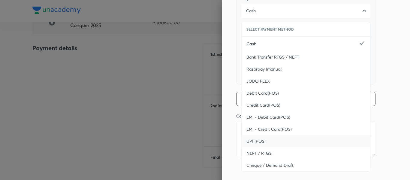
scroll to position [115, 0]
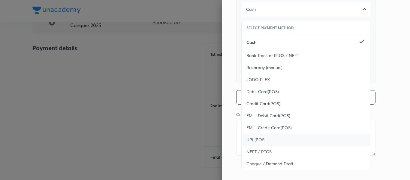
click at [275, 140] on div "UPI (POS)" at bounding box center [305, 139] width 128 height 12
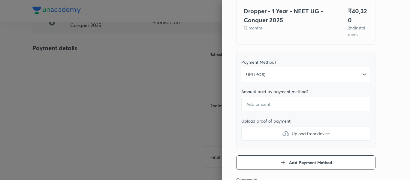
scroll to position [43, 0]
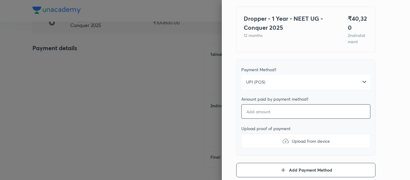
click at [257, 118] on input "number" at bounding box center [305, 111] width 129 height 14
type textarea "x"
type input "4"
type textarea "x"
type input "40"
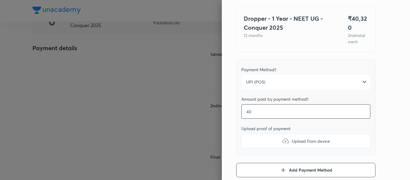
type textarea "x"
type input "403"
type textarea "x"
type input "4032"
type textarea "x"
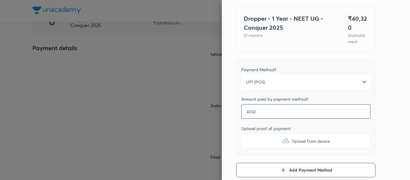
type input "40320"
type textarea "x"
type input "40320"
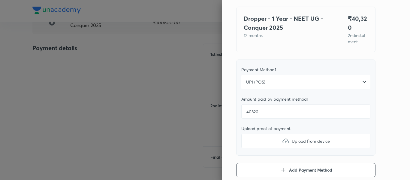
click at [256, 145] on label "Upload from device" at bounding box center [305, 140] width 129 height 14
click at [0, 0] on input "Upload from device" at bounding box center [0, 0] width 0 height 0
type textarea "x"
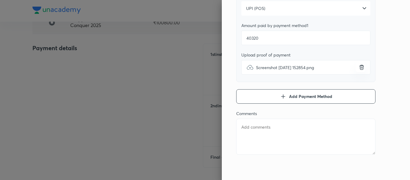
click at [280, 136] on textarea at bounding box center [305, 136] width 139 height 36
type textarea "2"
type textarea "x"
type textarea "2n"
type textarea "x"
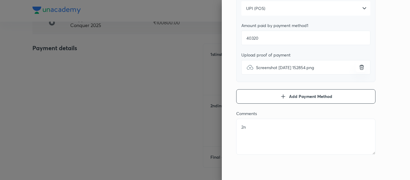
type textarea "2nd"
type textarea "x"
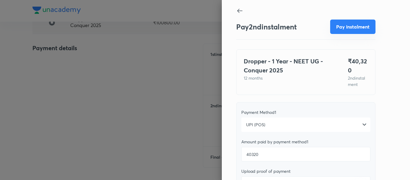
type textarea "2nd"
click at [345, 26] on button "Pay instalment" at bounding box center [352, 26] width 45 height 14
